Goal: Task Accomplishment & Management: Manage account settings

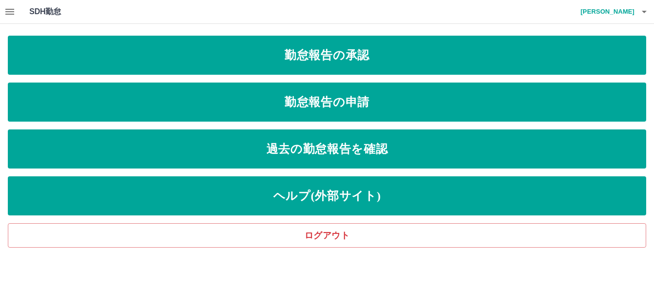
click at [13, 10] on icon "button" at bounding box center [9, 12] width 9 height 6
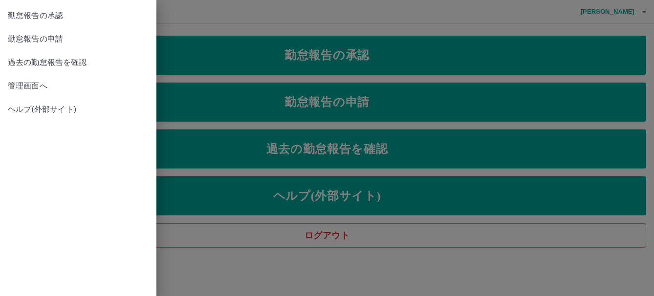
click at [19, 89] on span "管理画面へ" at bounding box center [78, 86] width 141 height 12
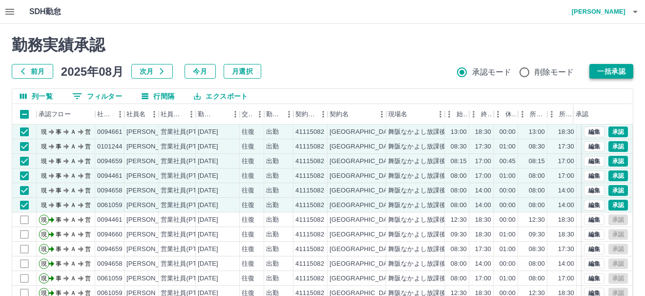
click at [612, 77] on button "一括承認" at bounding box center [612, 71] width 44 height 15
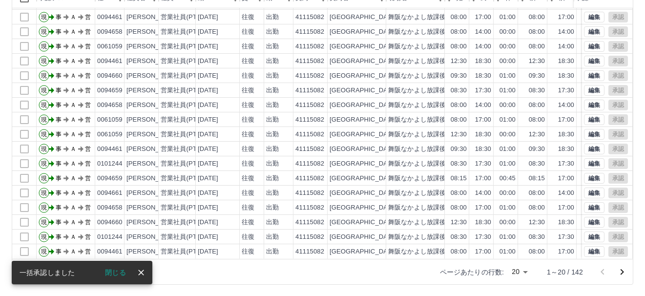
scroll to position [117, 0]
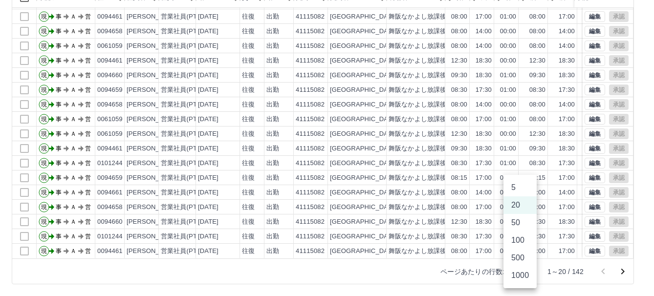
click at [527, 272] on body "SDH勤怠 [PERSON_NAME] 勤務実績承認 前月 [DATE] 次月 今月 月選択 承認モード 削除モード 一括承認 列一覧 0 フィルター 行間隔…" at bounding box center [327, 89] width 654 height 413
click at [520, 256] on li "500" at bounding box center [519, 258] width 33 height 18
type input "***"
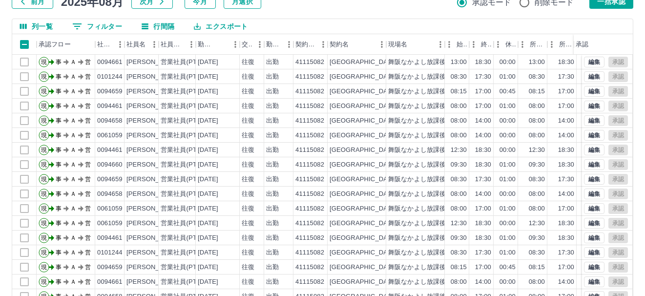
scroll to position [0, 0]
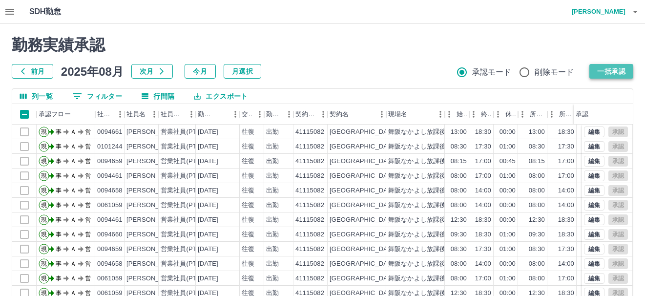
click at [605, 72] on button "一括承認" at bounding box center [612, 71] width 44 height 15
